Goal: Find specific page/section: Find specific page/section

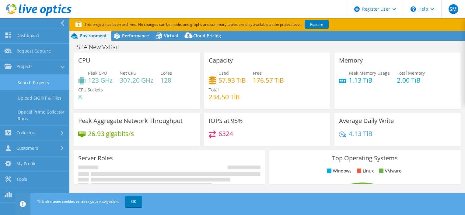
click at [16, 84] on link "Search Projects" at bounding box center [34, 83] width 69 height 16
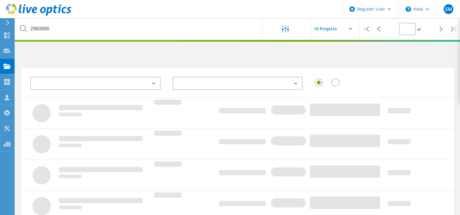
type input "1"
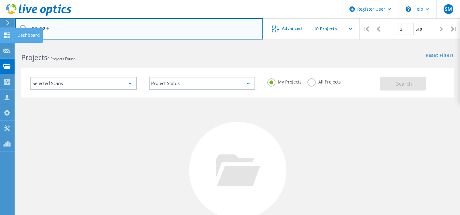
drag, startPoint x: 93, startPoint y: 28, endPoint x: 4, endPoint y: 28, distance: 89.8
click at [4, 44] on div "Register User \n Help Explore Helpful Articles Contact Support SM Dell User [PE…" at bounding box center [230, 162] width 460 height 236
paste input "2758323"
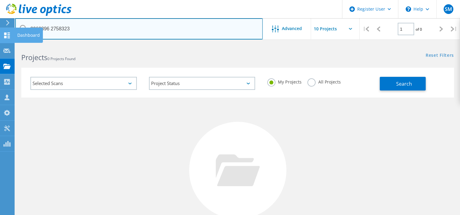
drag, startPoint x: 73, startPoint y: 29, endPoint x: 6, endPoint y: 28, distance: 66.6
click at [6, 44] on div "Register User \n Help Explore Helpful Articles Contact Support SM Dell User Ste…" at bounding box center [230, 162] width 460 height 236
click at [78, 24] on input "2960896 2758323" at bounding box center [139, 28] width 248 height 21
drag, startPoint x: 68, startPoint y: 30, endPoint x: 31, endPoint y: 29, distance: 37.2
click at [32, 28] on input "2960896 2758323" at bounding box center [139, 28] width 248 height 21
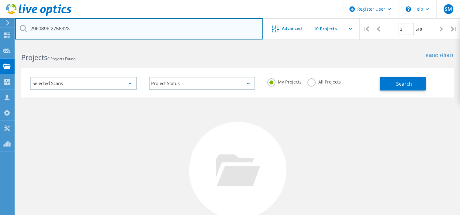
drag, startPoint x: 30, startPoint y: 29, endPoint x: 78, endPoint y: 29, distance: 48.1
click at [78, 29] on input "2960896 2758323" at bounding box center [139, 28] width 248 height 21
paste input "text"
type input "2758323"
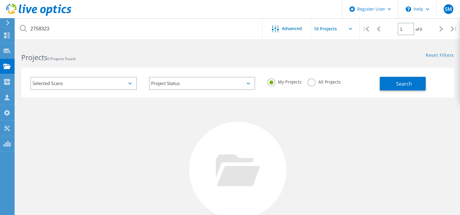
click at [332, 82] on label "All Projects" at bounding box center [324, 82] width 33 height 6
click at [0, 0] on input "All Projects" at bounding box center [0, 0] width 0 height 0
click at [389, 83] on button "Search" at bounding box center [403, 84] width 46 height 14
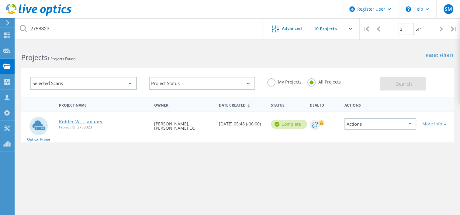
click at [99, 123] on link "Kohler WI - January" at bounding box center [81, 122] width 44 height 4
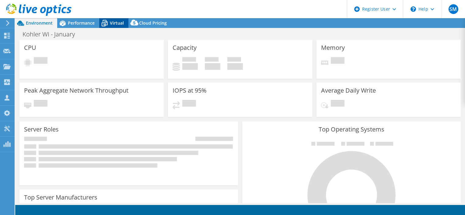
select select "USEast"
click at [114, 24] on span "Virtual" at bounding box center [117, 23] width 14 height 6
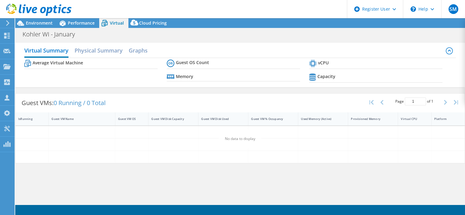
select select "USEast"
select select "USD"
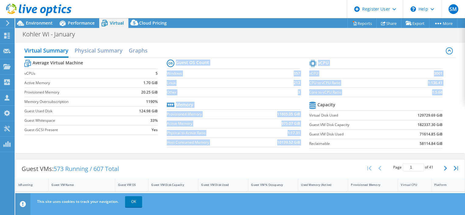
drag, startPoint x: 441, startPoint y: 146, endPoint x: 172, endPoint y: 65, distance: 280.6
click at [172, 65] on div "Average Virtual Machine vCPUs 5 Active Memory 1.70 GiB Provisioned Memory 20.25…" at bounding box center [240, 105] width 432 height 94
copy div "Guest OS Count Windows 357 Linux 213 Other 3 Memory Provisioned Memory 11605.05…"
